Goal: Information Seeking & Learning: Learn about a topic

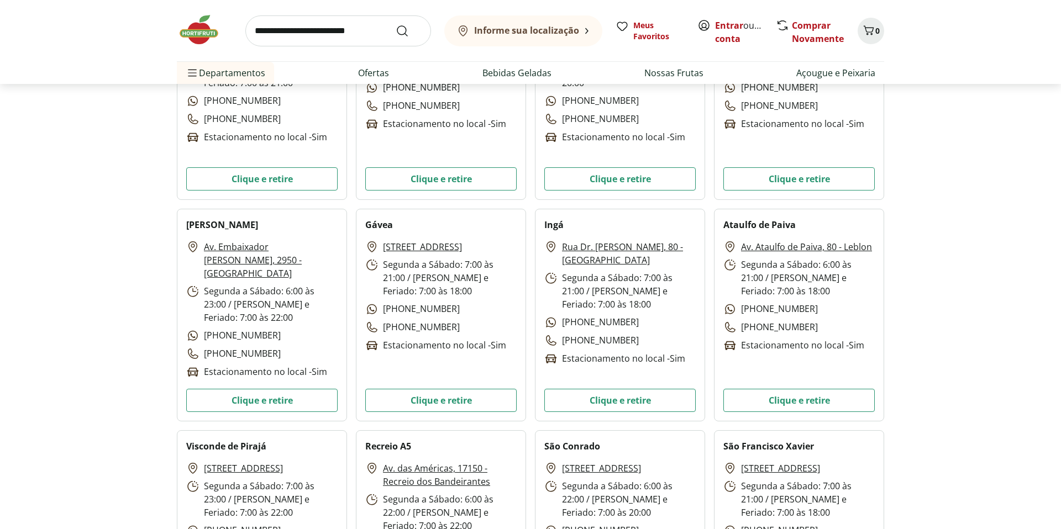
scroll to position [1688, 0]
click at [255, 397] on button "Clique e retire" at bounding box center [261, 398] width 151 height 23
click at [255, 397] on button "Clique e retire" at bounding box center [261, 399] width 151 height 23
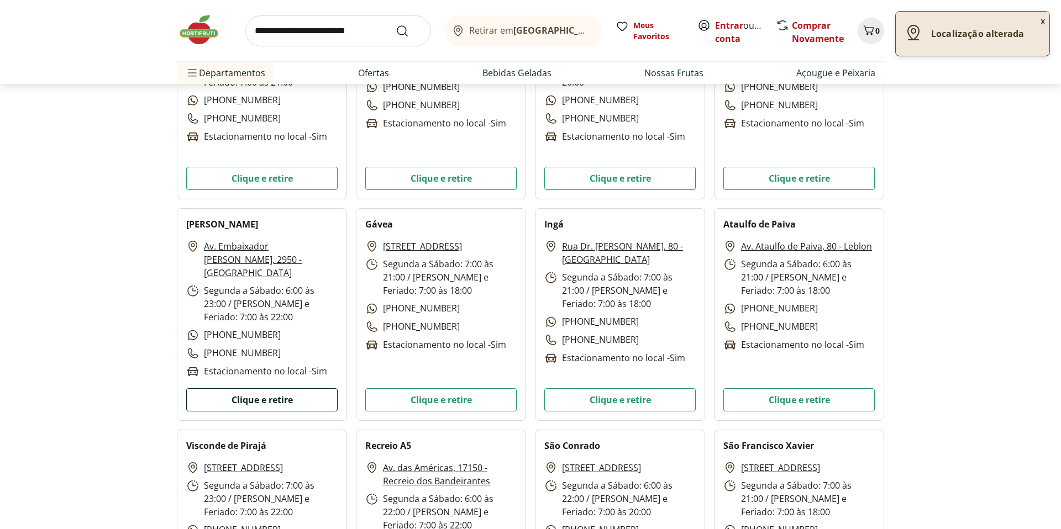
scroll to position [1687, 0]
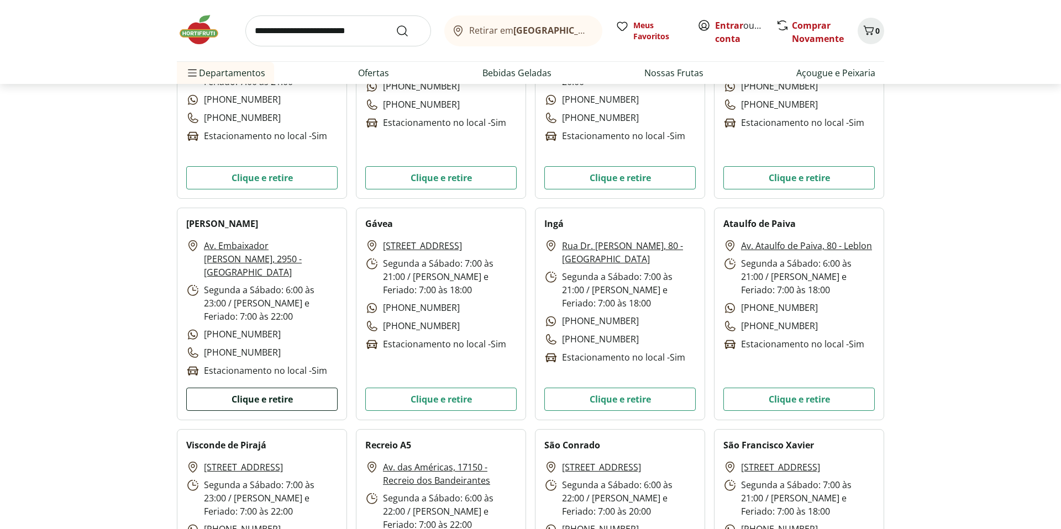
click at [242, 396] on button "Clique e retire" at bounding box center [261, 399] width 151 height 23
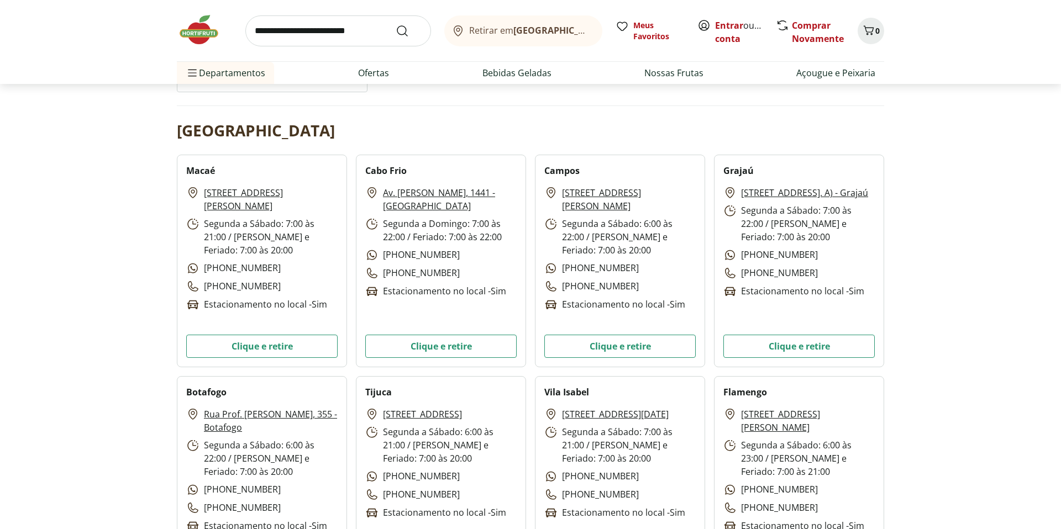
scroll to position [0, 0]
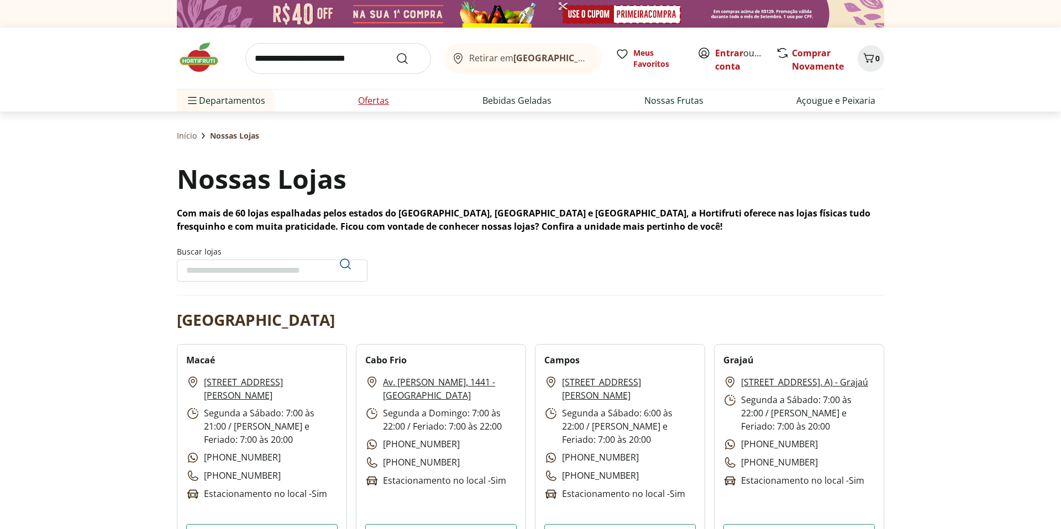
click at [374, 97] on link "Ofertas" at bounding box center [373, 100] width 31 height 13
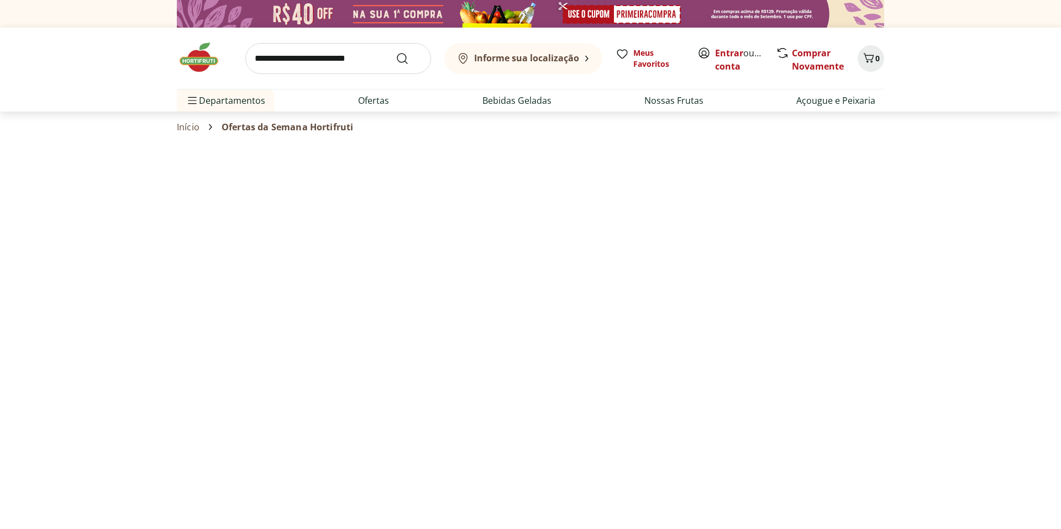
select select "**********"
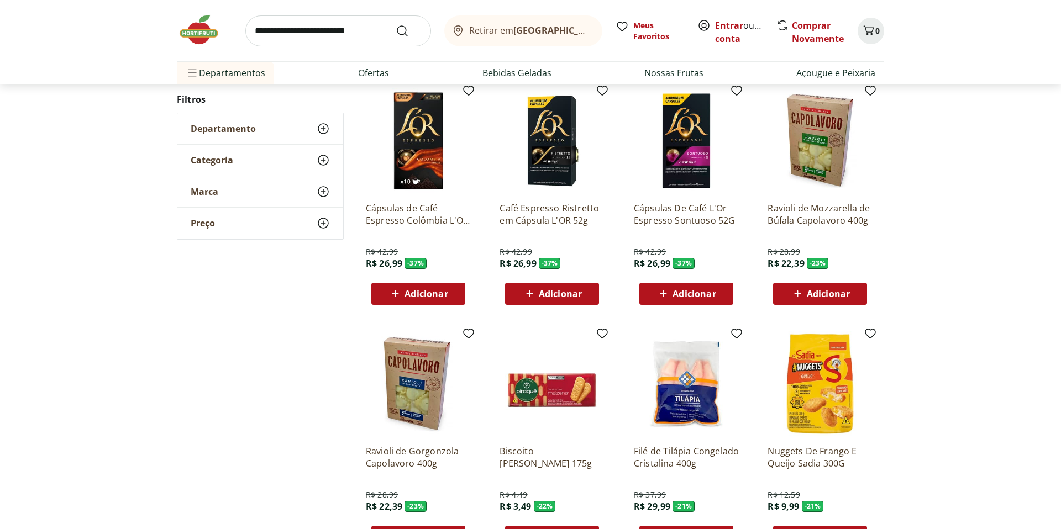
scroll to position [90, 0]
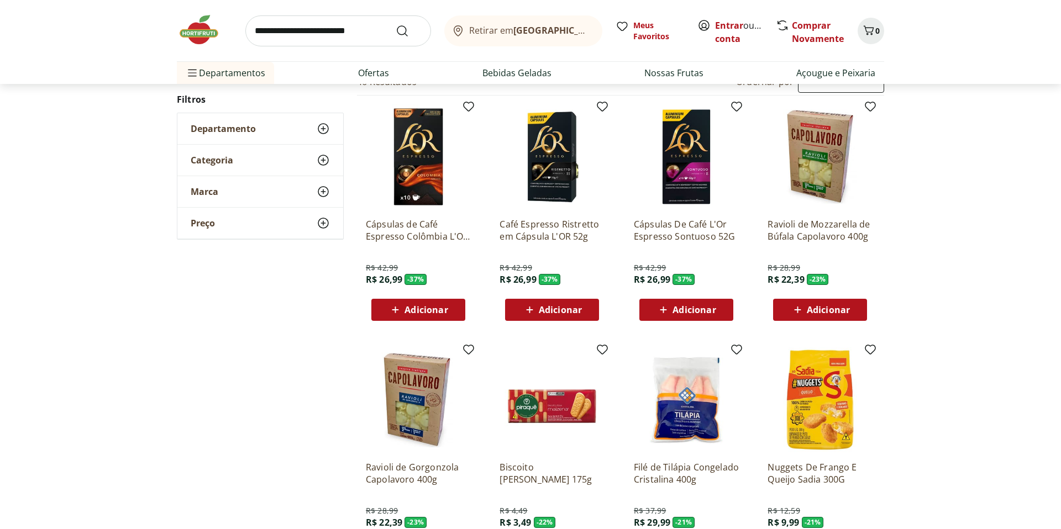
click at [255, 126] on span "Departamento" at bounding box center [223, 128] width 65 height 11
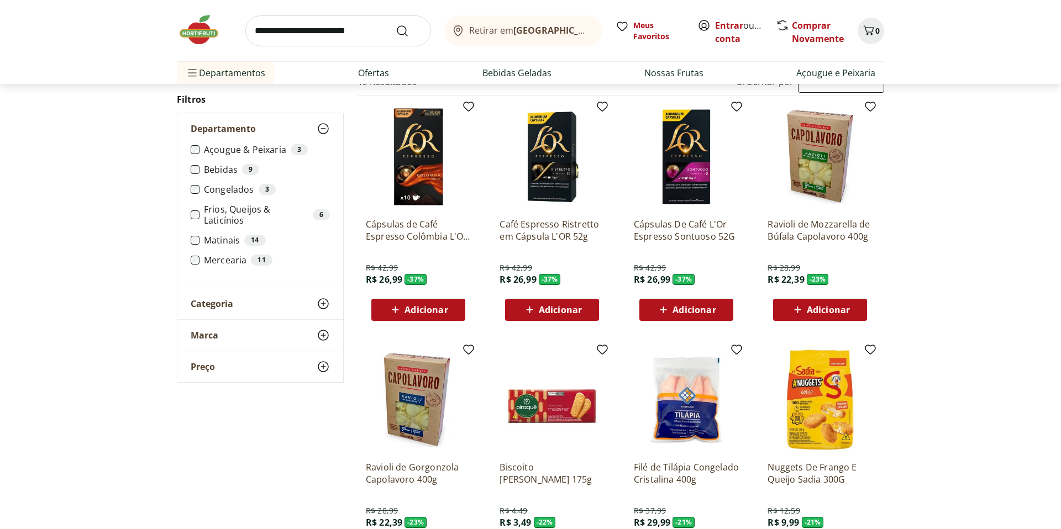
scroll to position [90, 0]
click at [671, 71] on link "Nossas Frutas" at bounding box center [673, 72] width 59 height 13
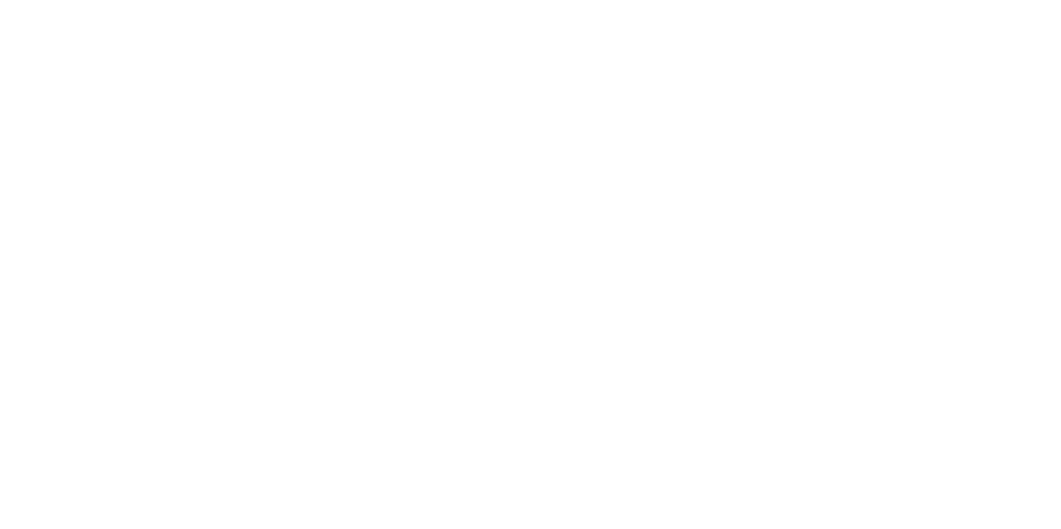
select select "**********"
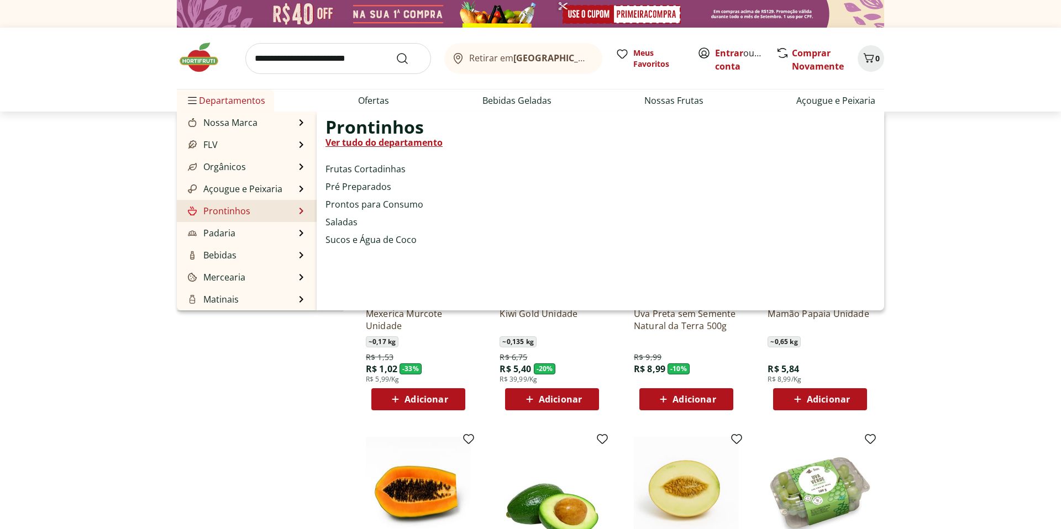
click at [227, 207] on link "Prontinhos" at bounding box center [218, 210] width 65 height 13
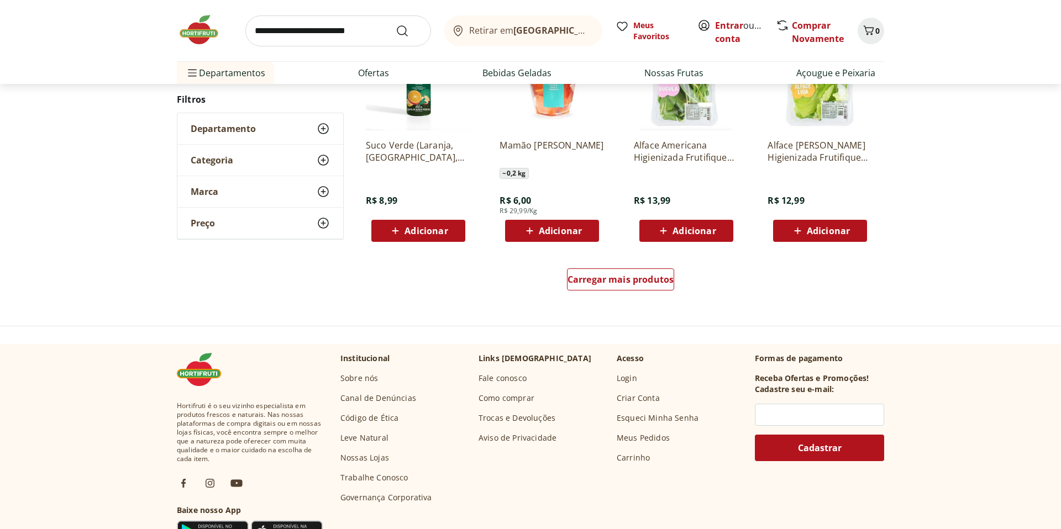
scroll to position [679, 0]
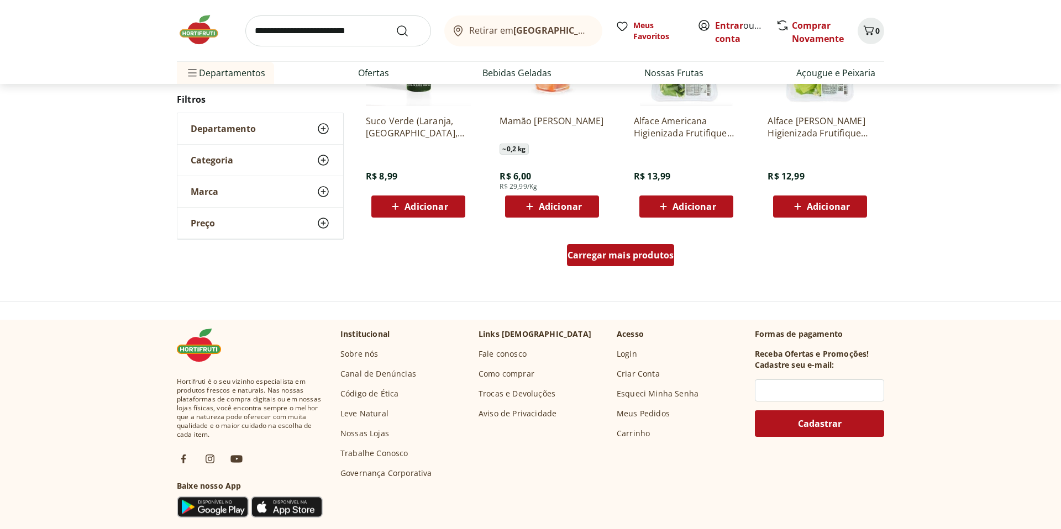
click at [638, 254] on span "Carregar mais produtos" at bounding box center [620, 255] width 107 height 9
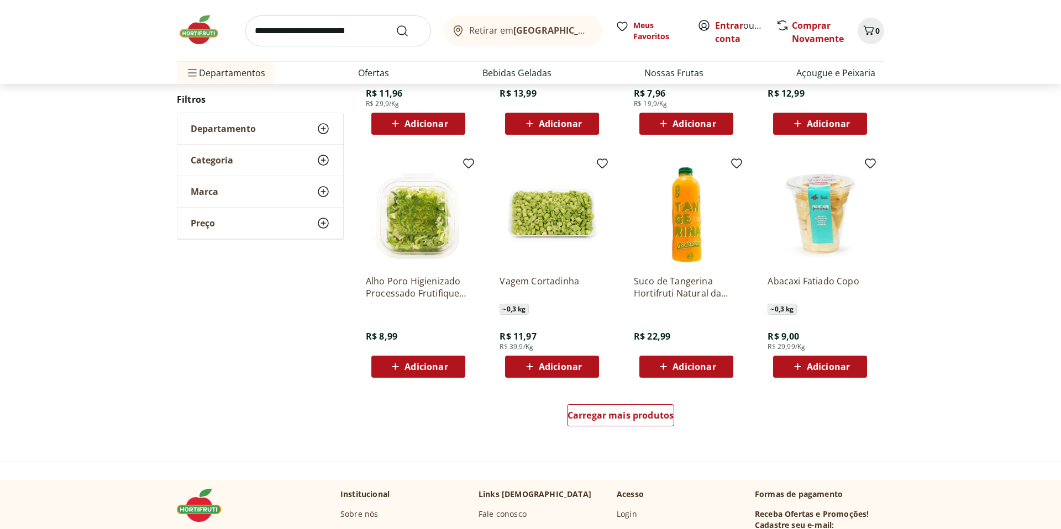
scroll to position [580, 0]
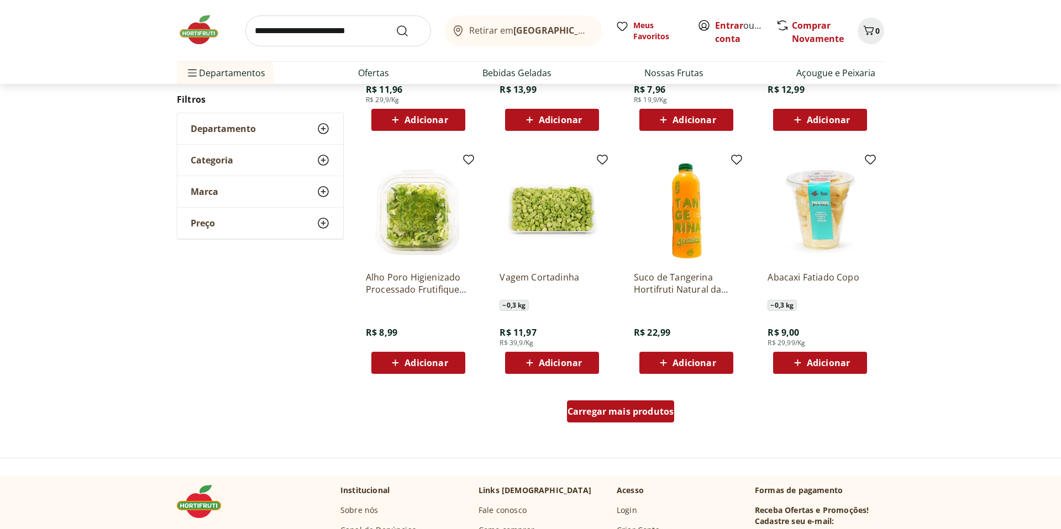
click at [645, 409] on span "Carregar mais produtos" at bounding box center [620, 411] width 107 height 9
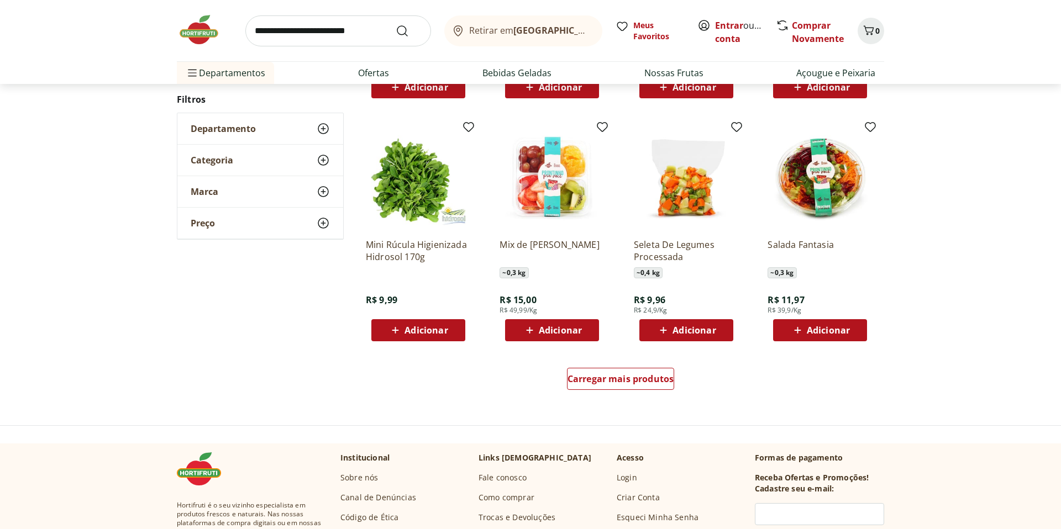
scroll to position [612, 0]
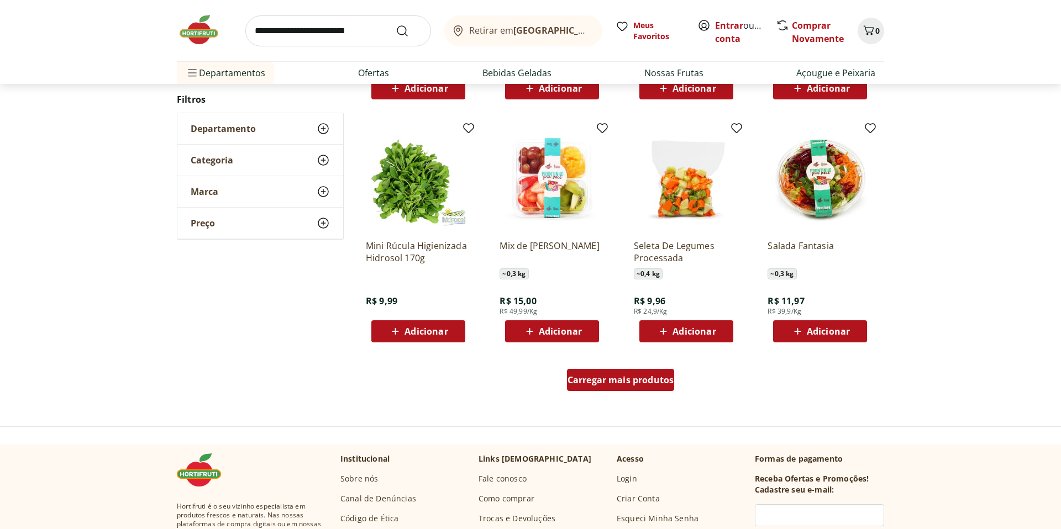
click at [613, 378] on span "Carregar mais produtos" at bounding box center [620, 380] width 107 height 9
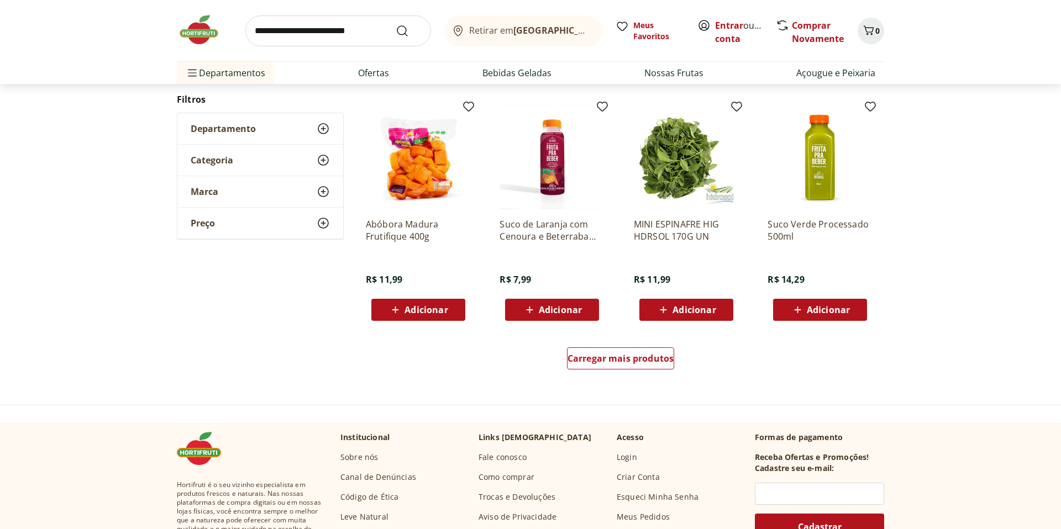
scroll to position [648, 0]
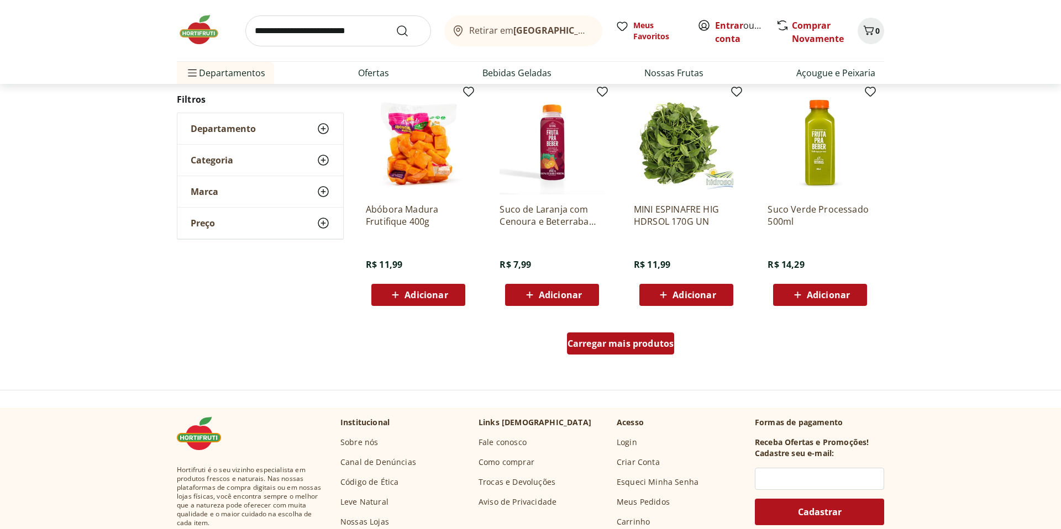
click at [623, 340] on span "Carregar mais produtos" at bounding box center [620, 343] width 107 height 9
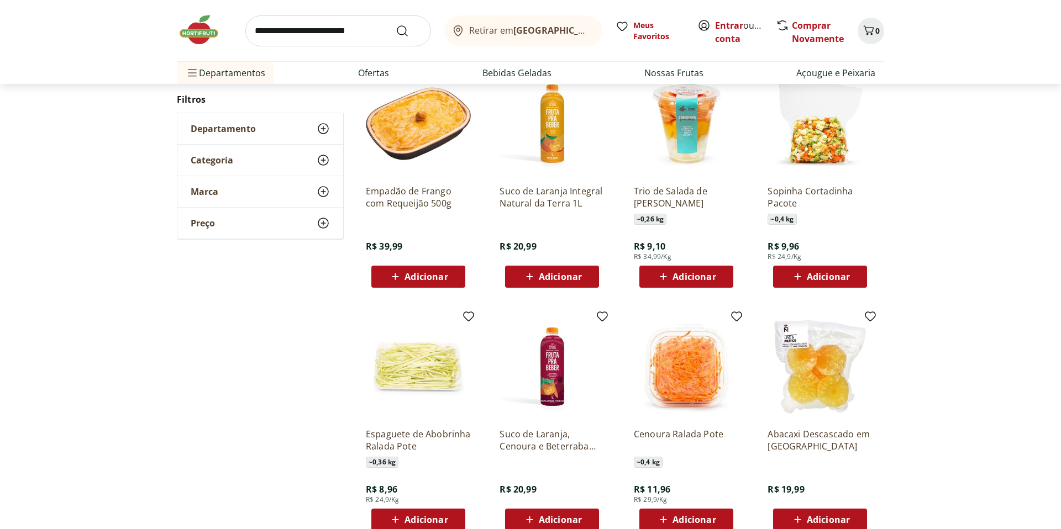
scroll to position [926, 0]
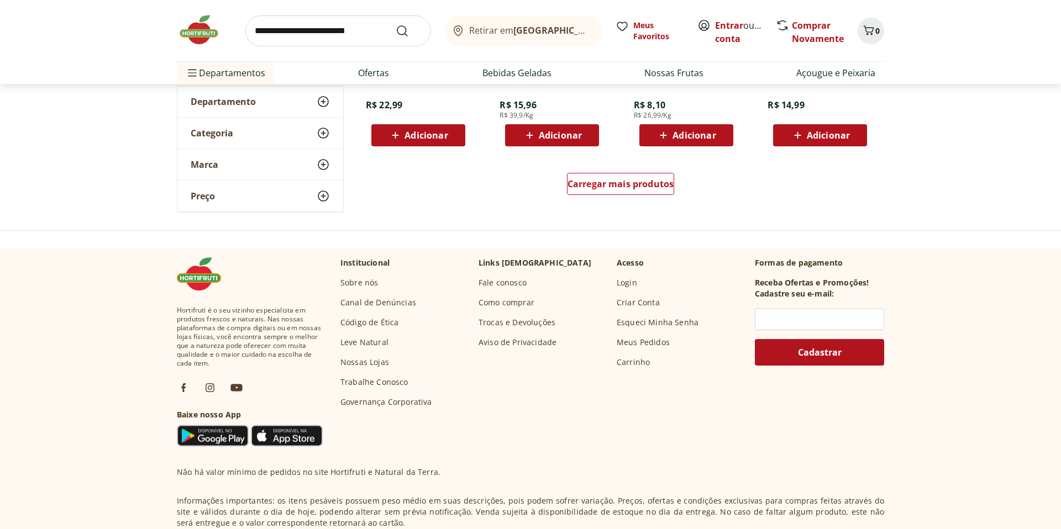
scroll to position [812, 0]
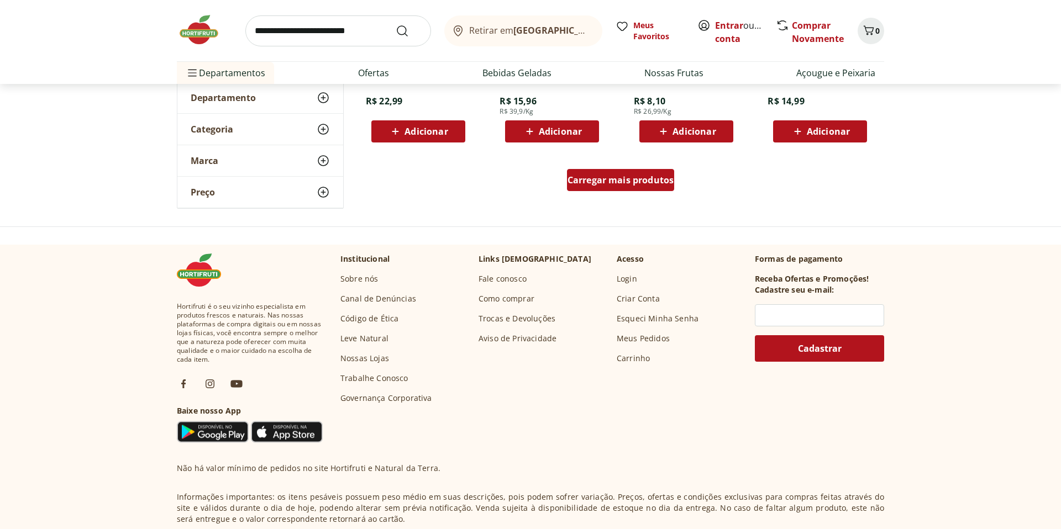
click at [632, 178] on span "Carregar mais produtos" at bounding box center [620, 180] width 107 height 9
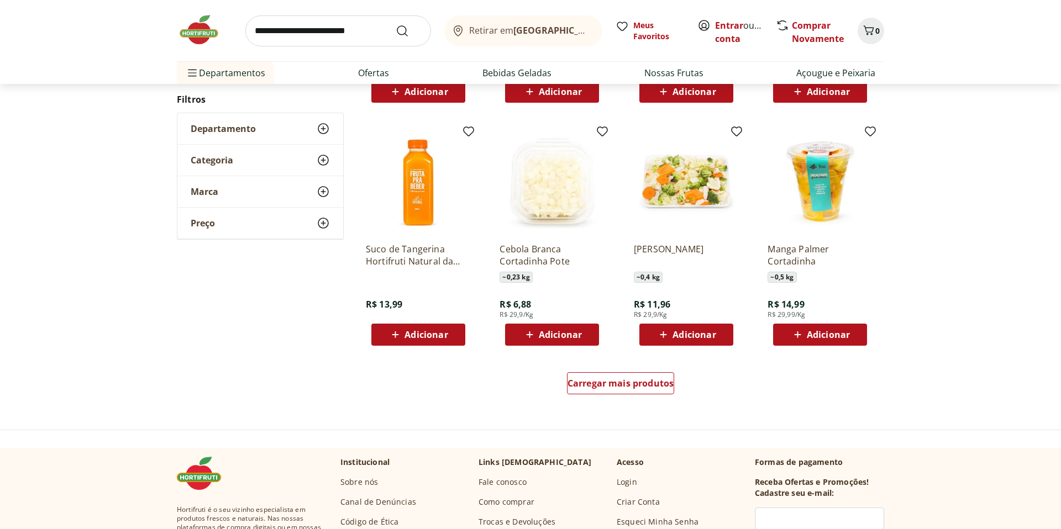
scroll to position [610, 0]
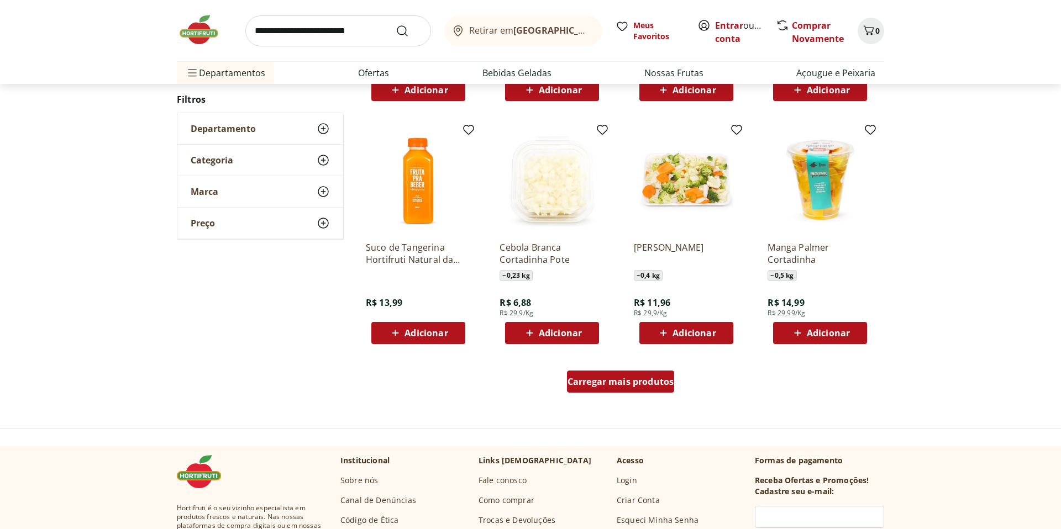
click at [632, 379] on span "Carregar mais produtos" at bounding box center [620, 381] width 107 height 9
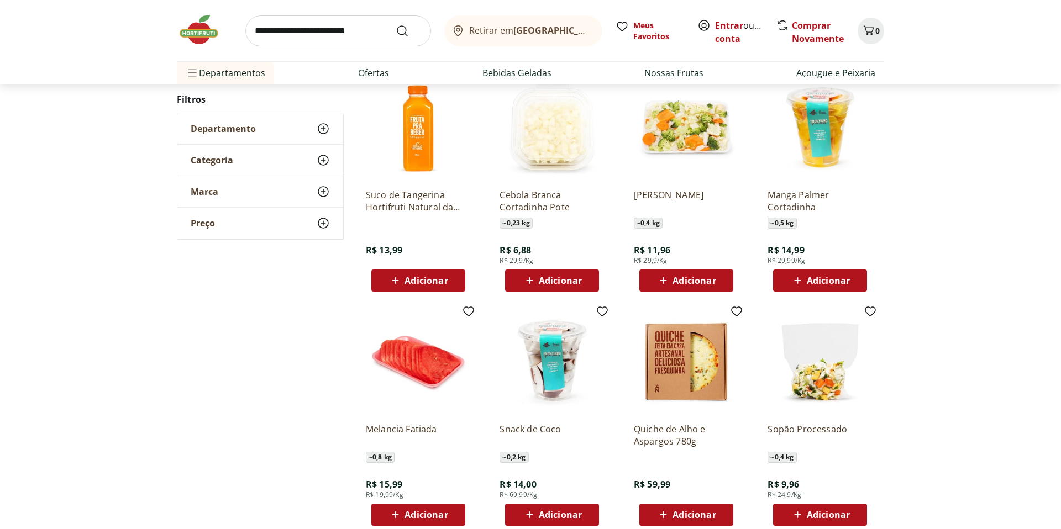
scroll to position [681, 0]
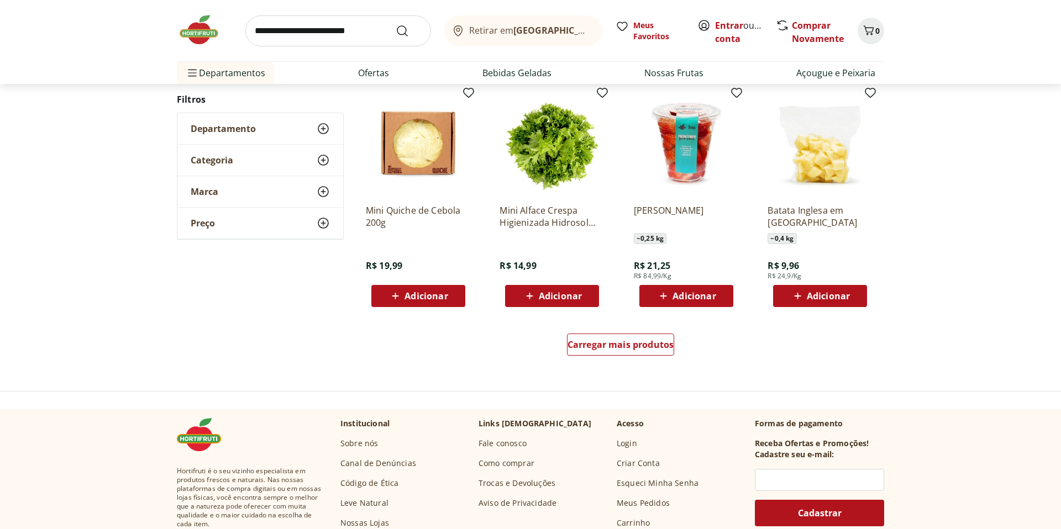
scroll to position [649, 0]
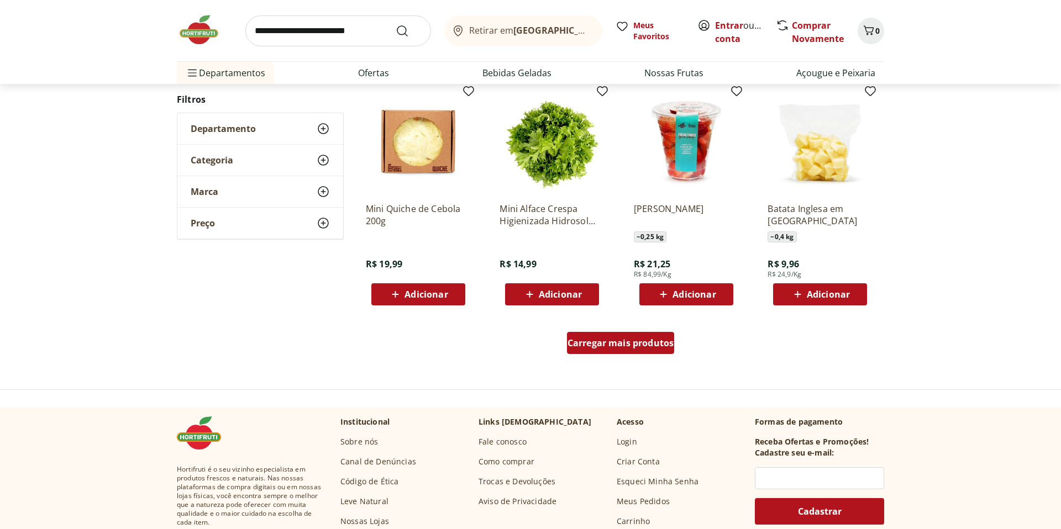
click at [657, 340] on span "Carregar mais produtos" at bounding box center [620, 343] width 107 height 9
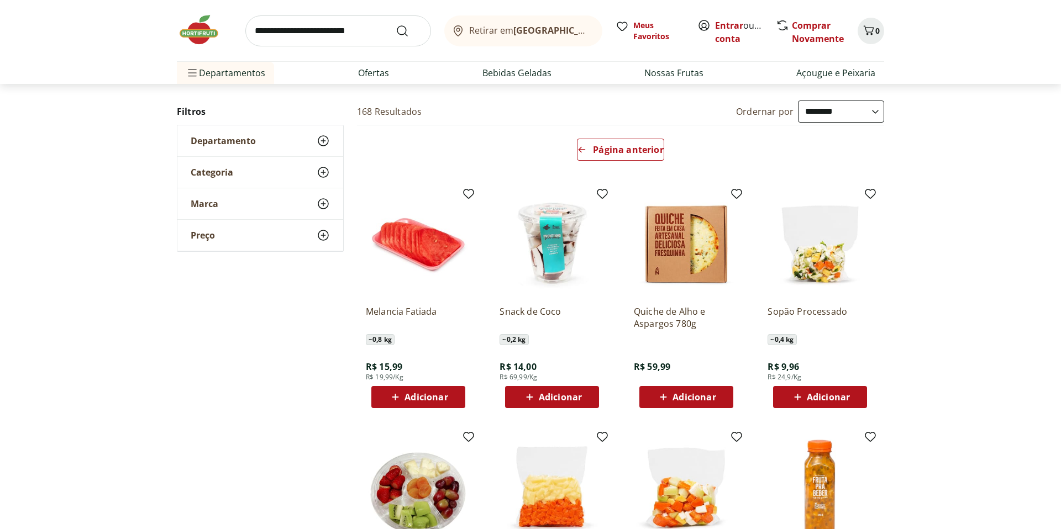
scroll to position [0, 0]
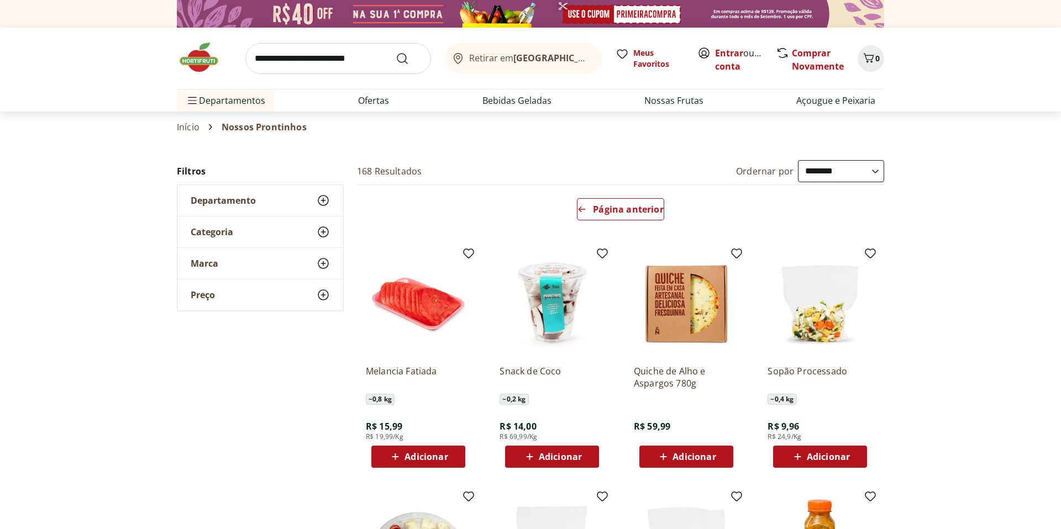
click at [874, 171] on select "**********" at bounding box center [841, 171] width 86 height 22
select select "**********"
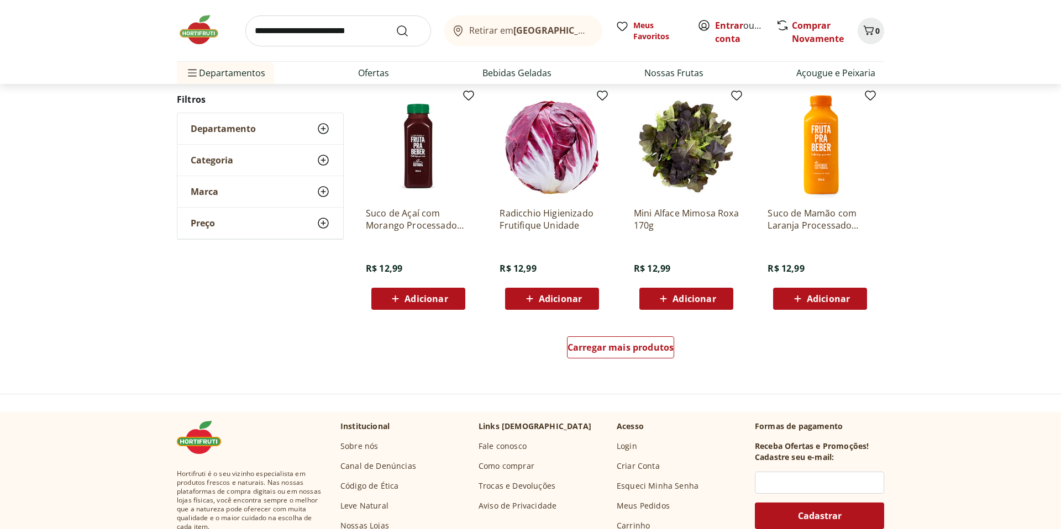
scroll to position [646, 0]
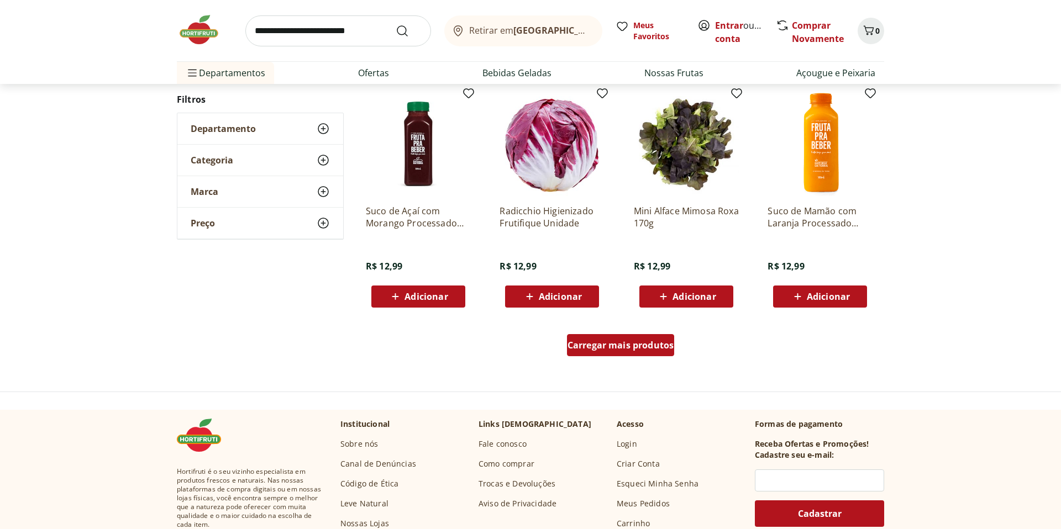
click at [651, 342] on span "Carregar mais produtos" at bounding box center [620, 345] width 107 height 9
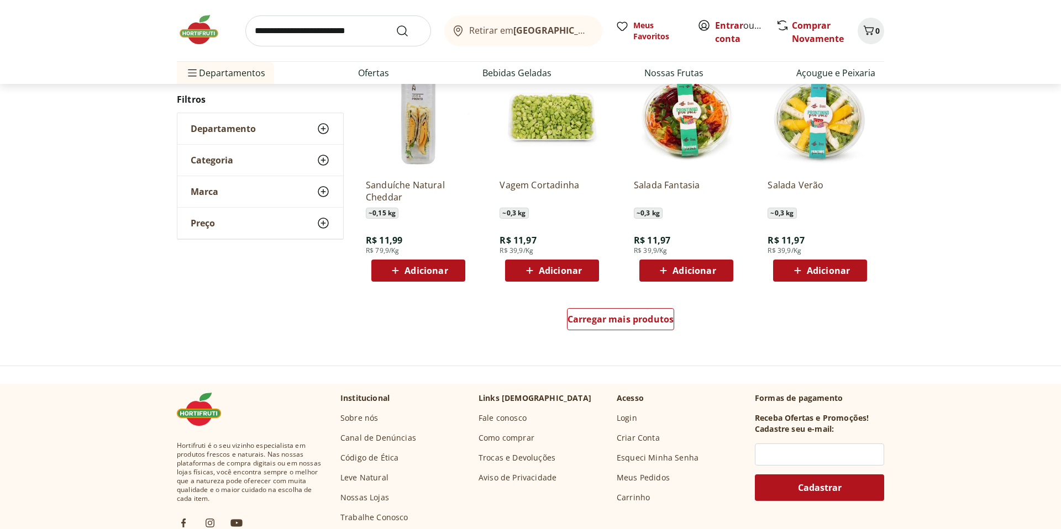
scroll to position [675, 0]
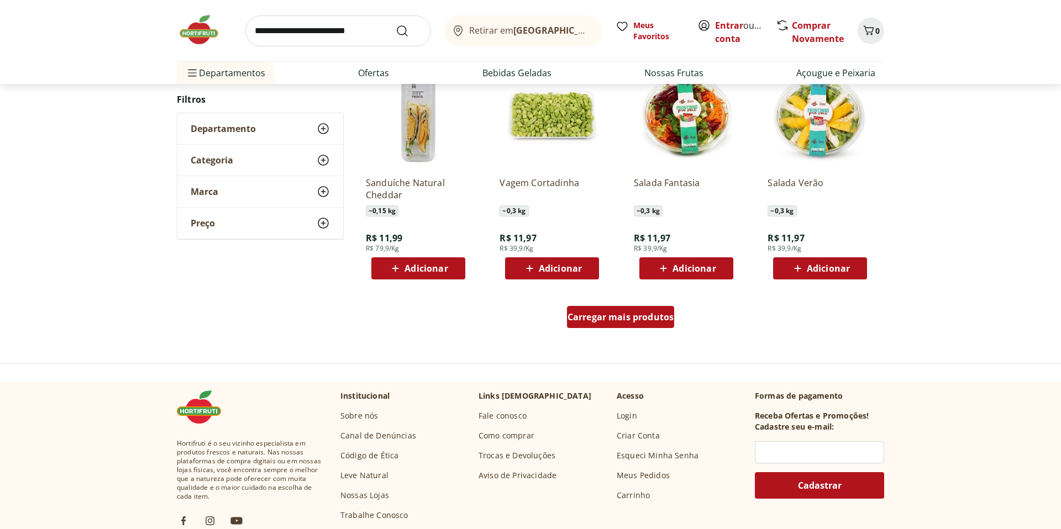
click at [608, 314] on span "Carregar mais produtos" at bounding box center [620, 317] width 107 height 9
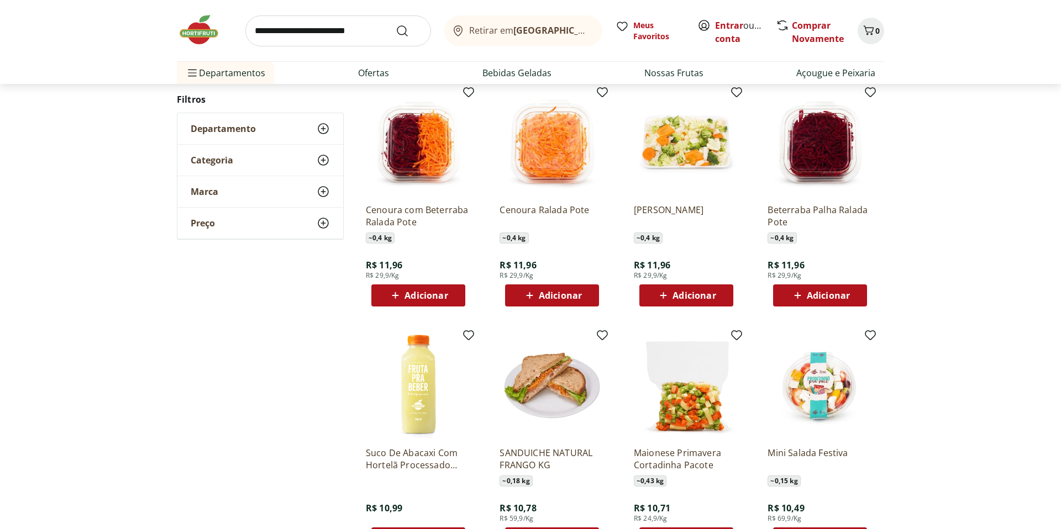
scroll to position [887, 0]
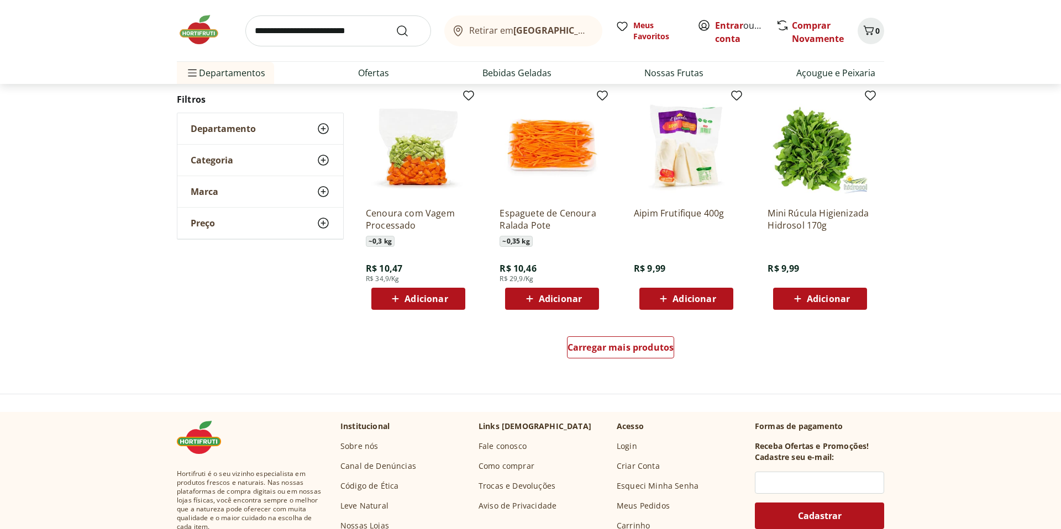
scroll to position [650, 0]
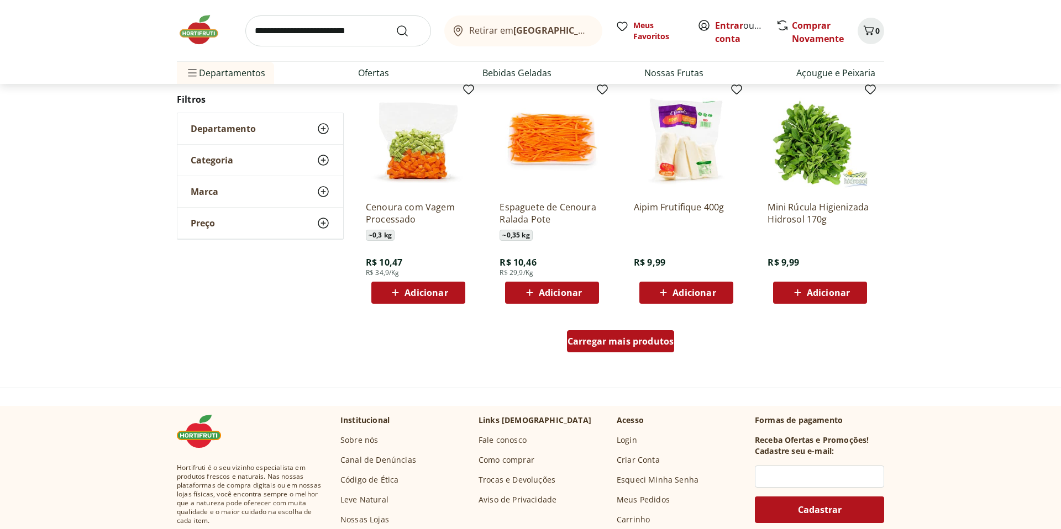
click at [623, 338] on span "Carregar mais produtos" at bounding box center [620, 341] width 107 height 9
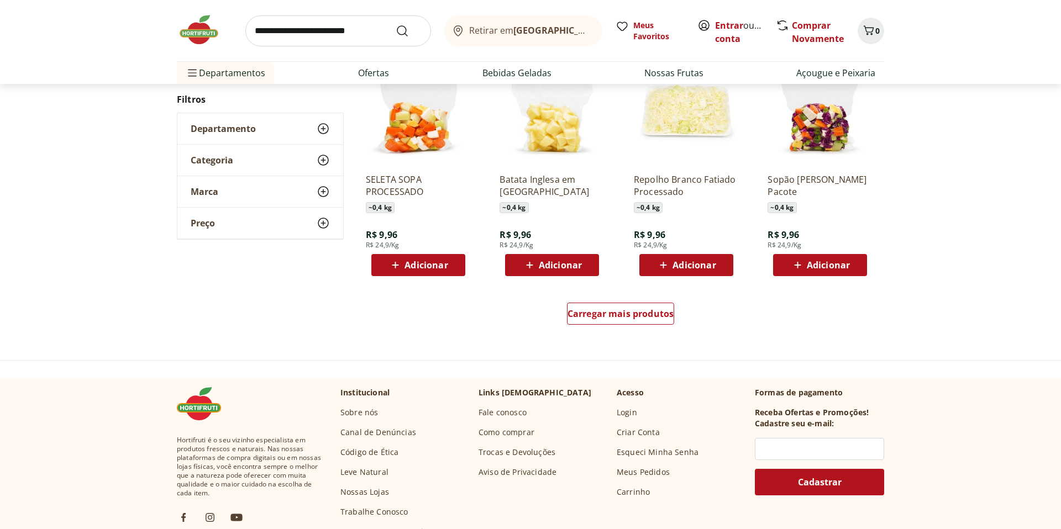
scroll to position [686, 0]
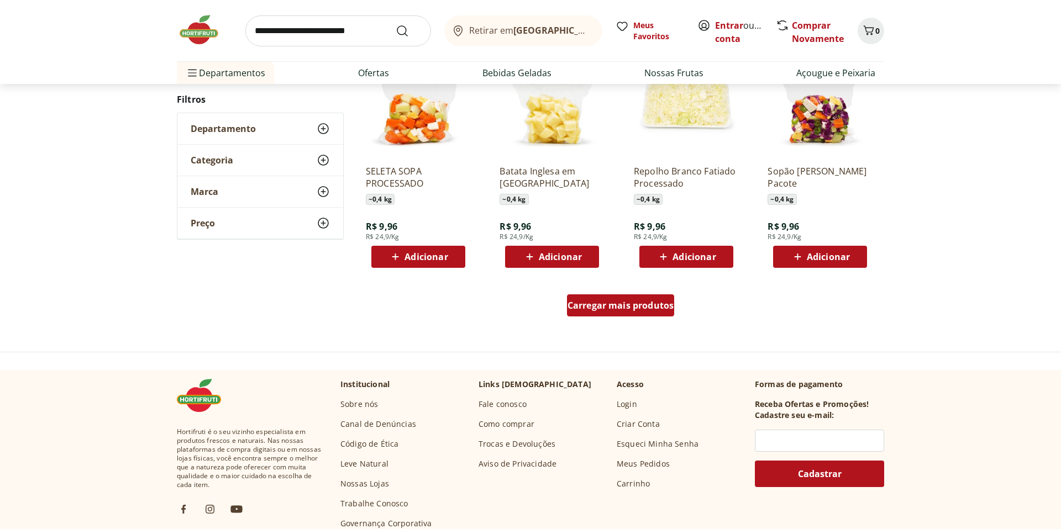
click at [644, 307] on span "Carregar mais produtos" at bounding box center [620, 305] width 107 height 9
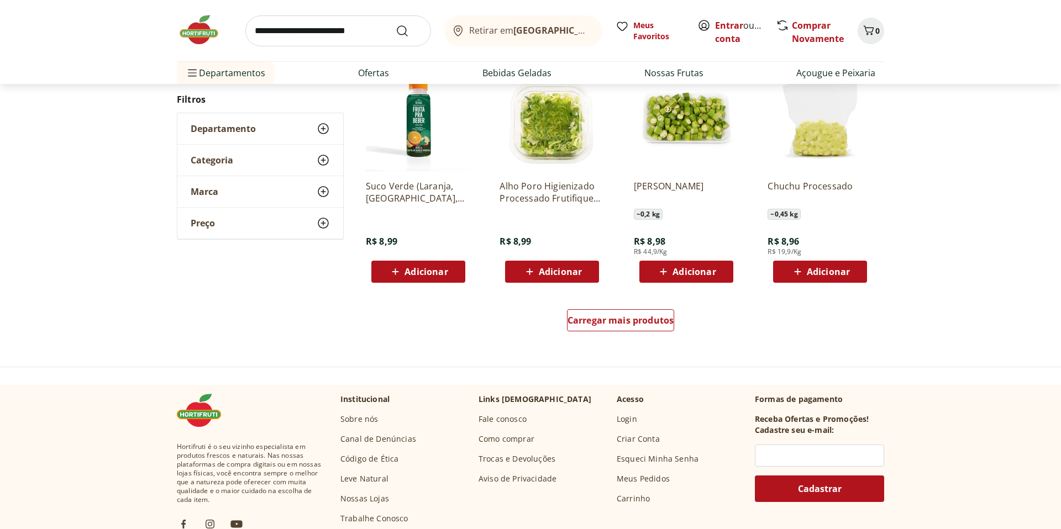
scroll to position [673, 0]
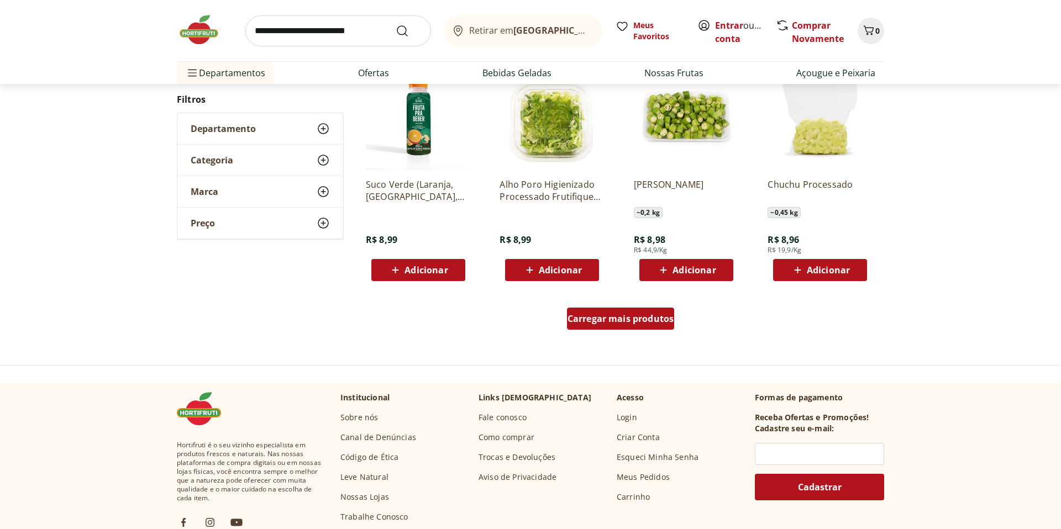
click at [620, 316] on span "Carregar mais produtos" at bounding box center [620, 318] width 107 height 9
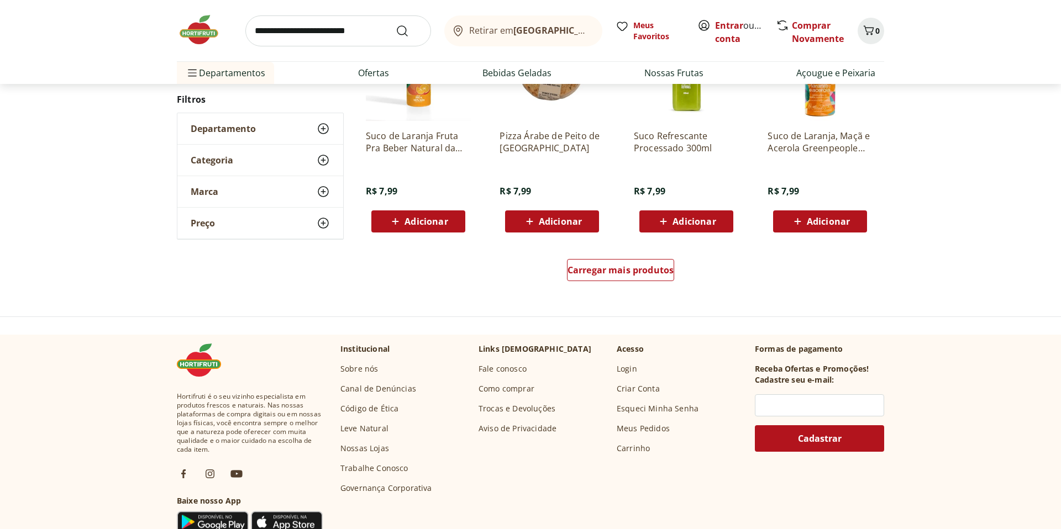
scroll to position [769, 0]
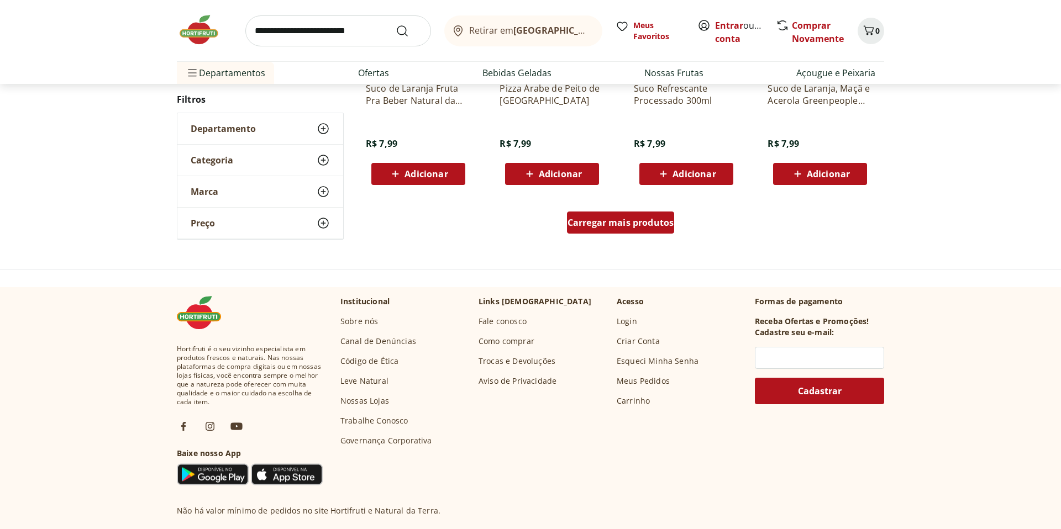
click at [641, 221] on span "Carregar mais produtos" at bounding box center [620, 222] width 107 height 9
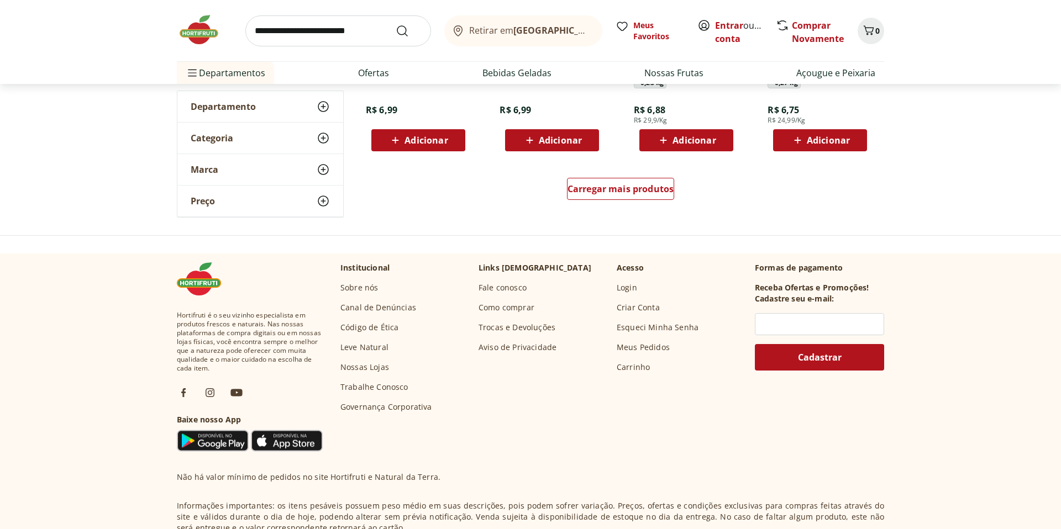
scroll to position [823, 0]
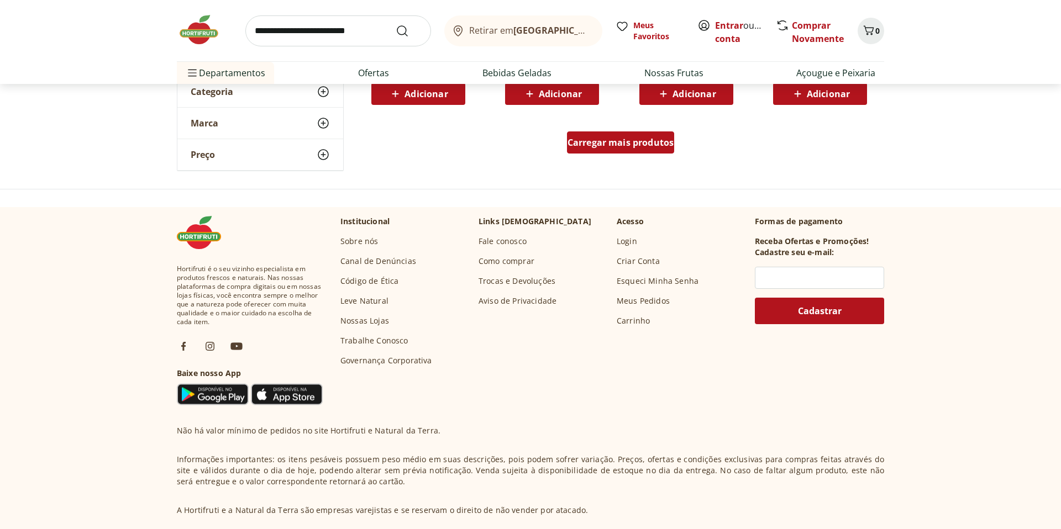
click at [634, 138] on span "Carregar mais produtos" at bounding box center [620, 142] width 107 height 9
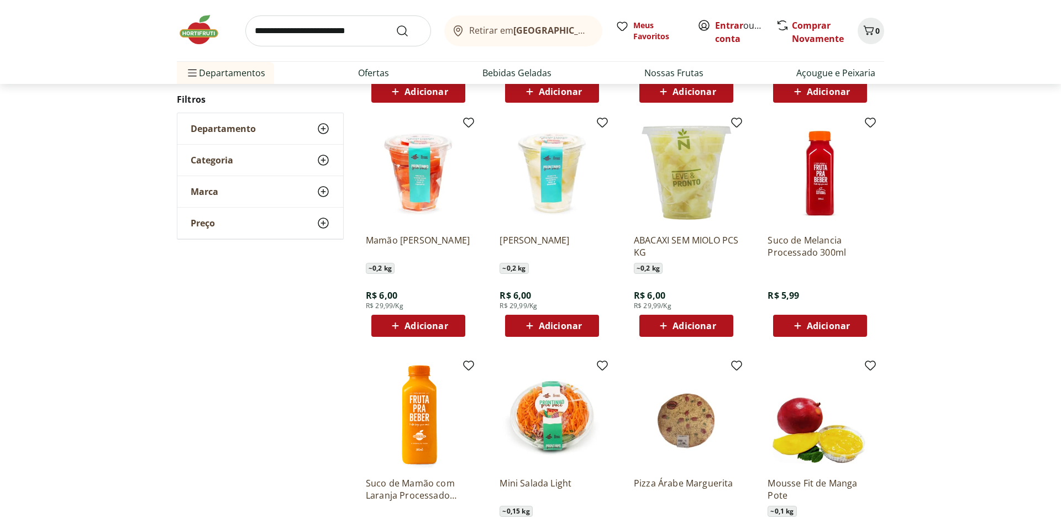
scroll to position [851, 0]
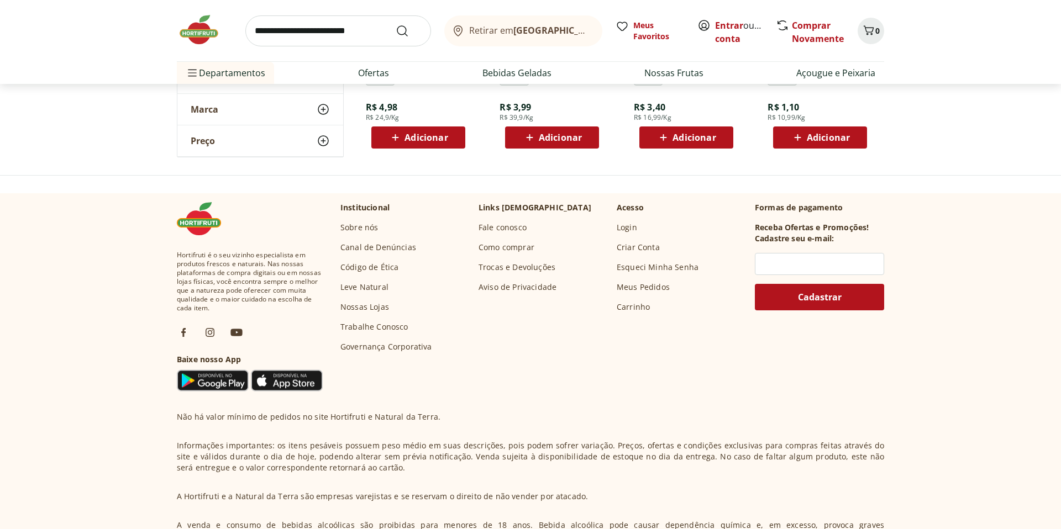
scroll to position [808, 0]
